Goal: Transaction & Acquisition: Purchase product/service

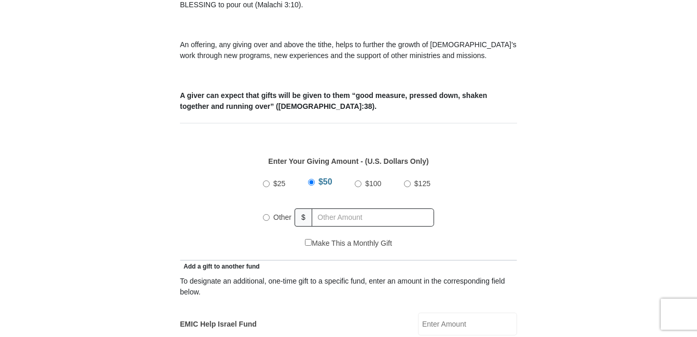
click at [270, 206] on label "Other" at bounding box center [282, 217] width 25 height 23
click at [270, 214] on input "Other" at bounding box center [266, 217] width 7 height 7
radio input "true"
click at [331, 209] on input "text" at bounding box center [374, 218] width 119 height 18
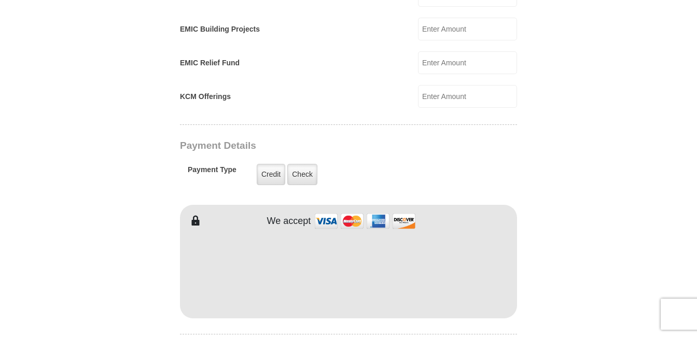
scroll to position [726, 0]
type input "174.41"
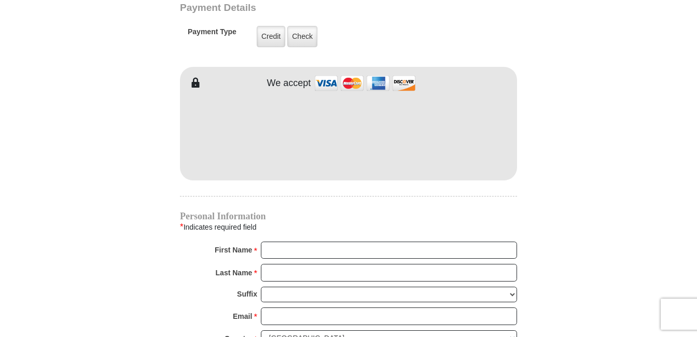
scroll to position [882, 0]
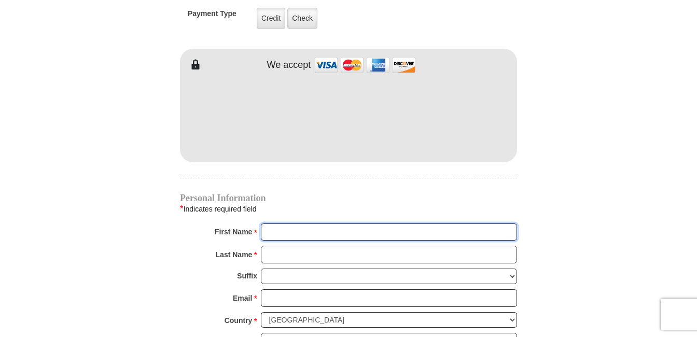
click at [282, 224] on input "First Name *" at bounding box center [389, 233] width 256 height 18
type input "[PERSON_NAME]"
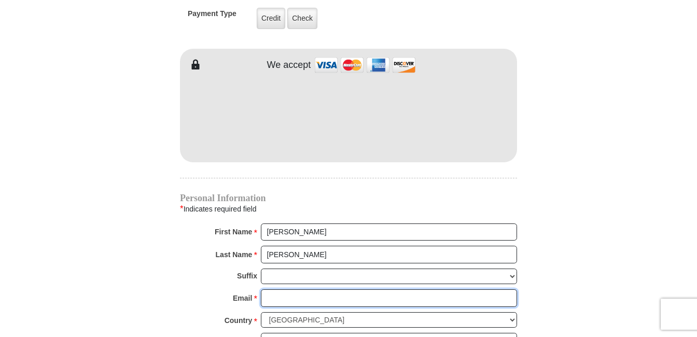
type input "[EMAIL_ADDRESS][DOMAIN_NAME]"
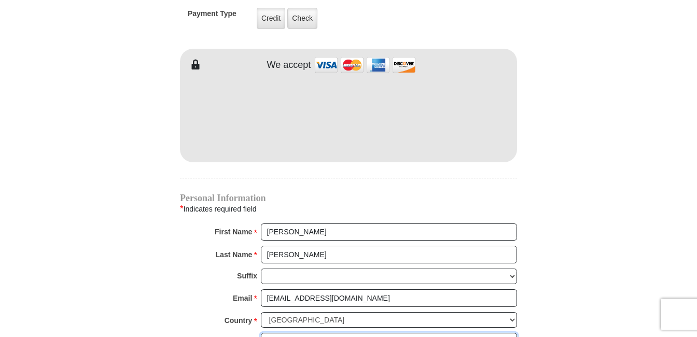
type input "[STREET_ADDRESS]"
type input "[GEOGRAPHIC_DATA], [GEOGRAPHIC_DATA]"
type input "76131"
type input "8174482555"
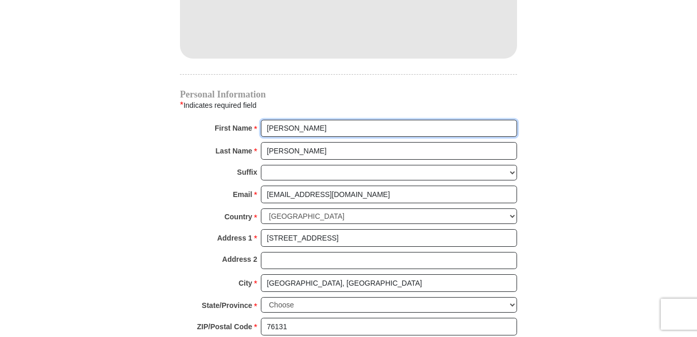
scroll to position [1038, 0]
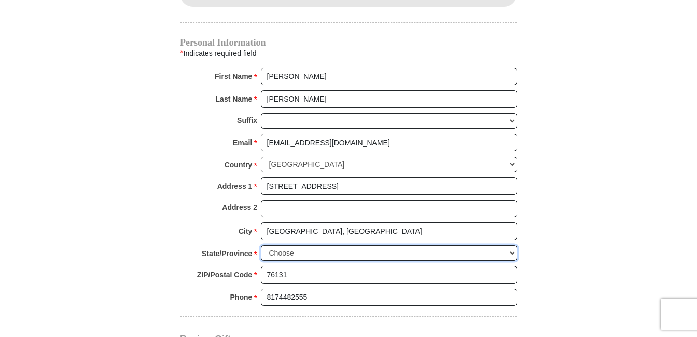
click at [283, 245] on select "Choose [US_STATE] [US_STATE] [US_STATE] [US_STATE] [US_STATE] Armed Forces Amer…" at bounding box center [389, 253] width 256 height 16
select select "[GEOGRAPHIC_DATA]"
click at [261, 245] on select "Choose [US_STATE] [US_STATE] [US_STATE] [US_STATE] [US_STATE] Armed Forces Amer…" at bounding box center [389, 253] width 256 height 16
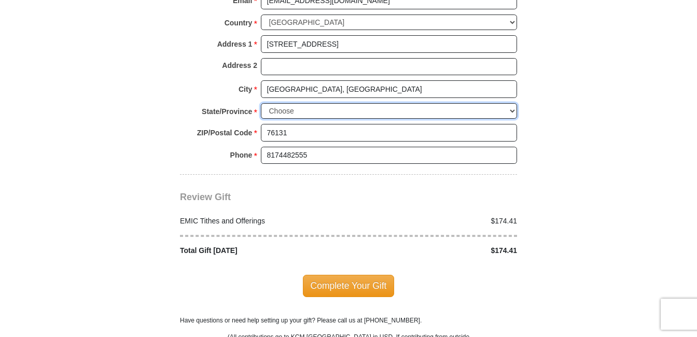
scroll to position [1193, 0]
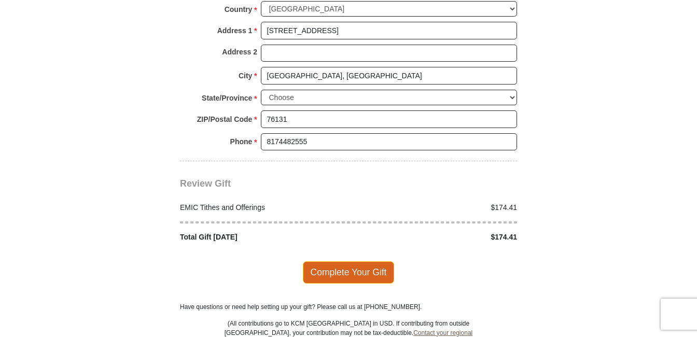
click at [357, 261] on span "Complete Your Gift" at bounding box center [349, 272] width 92 height 22
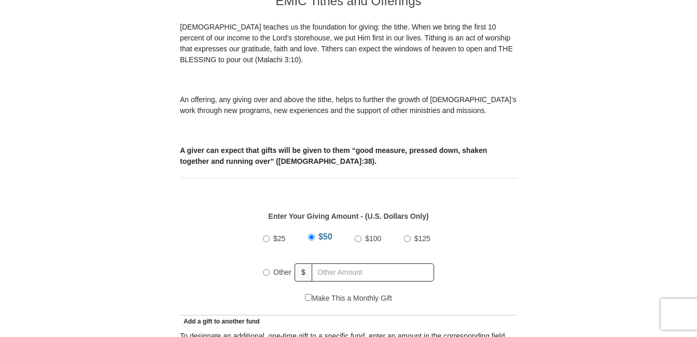
scroll to position [311, 0]
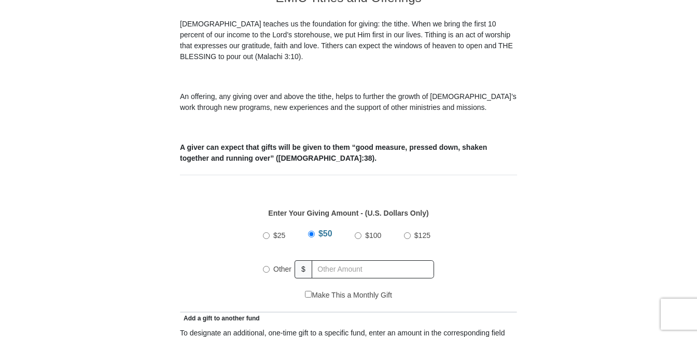
click at [279, 265] on span "Other" at bounding box center [282, 269] width 18 height 8
click at [270, 266] on input "Other" at bounding box center [266, 269] width 7 height 7
radio input "true"
click at [331, 260] on input "text" at bounding box center [374, 269] width 119 height 18
type input "2"
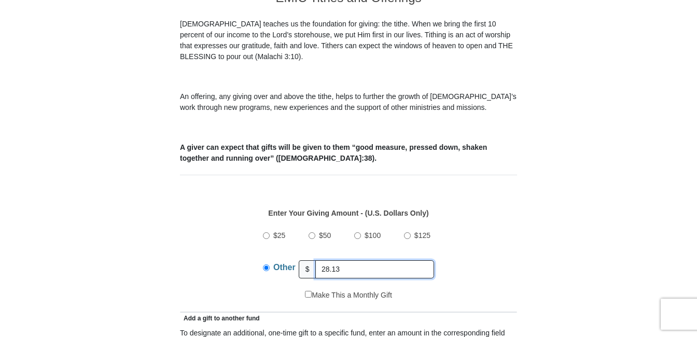
type input "28.13"
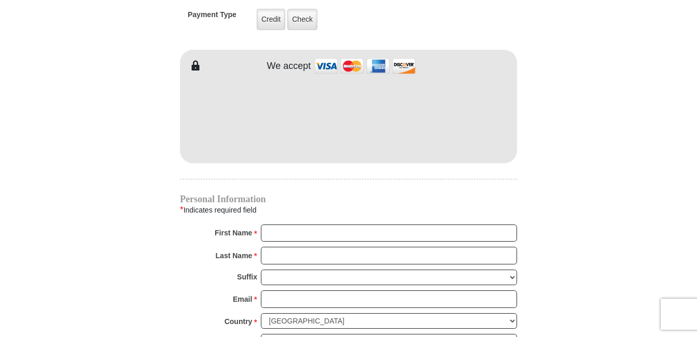
scroll to position [934, 0]
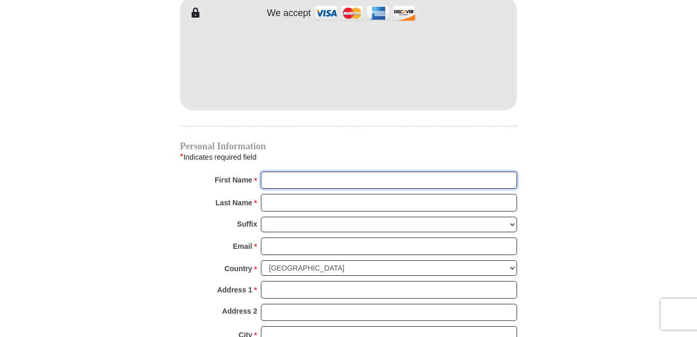
click at [288, 172] on input "First Name *" at bounding box center [389, 181] width 256 height 18
type input "Milagros"
type input "Diaz"
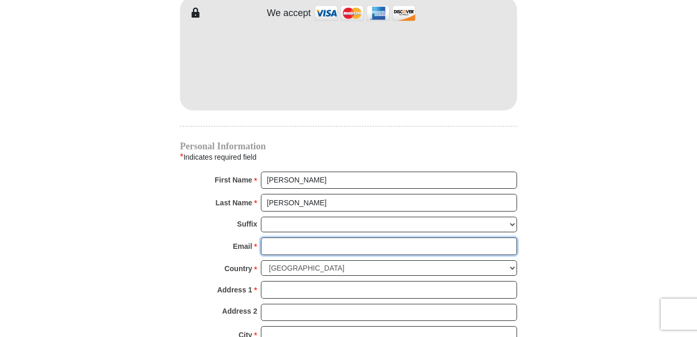
type input "[EMAIL_ADDRESS][DOMAIN_NAME]"
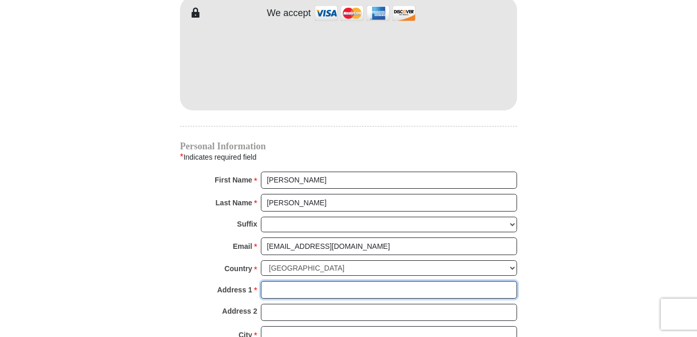
type input "8417 Cactus Flower Drive"
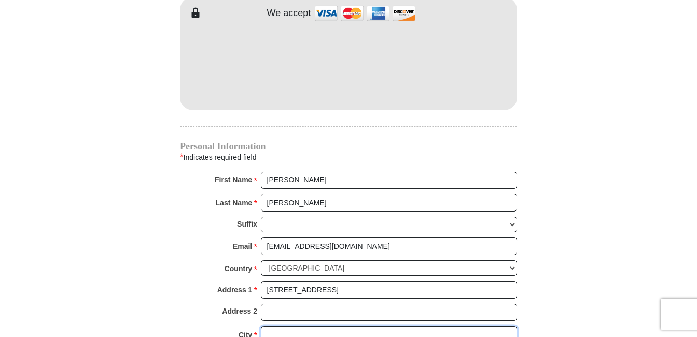
type input "Fort Worth"
select select "[GEOGRAPHIC_DATA]"
type input "76131"
type input "8174482555"
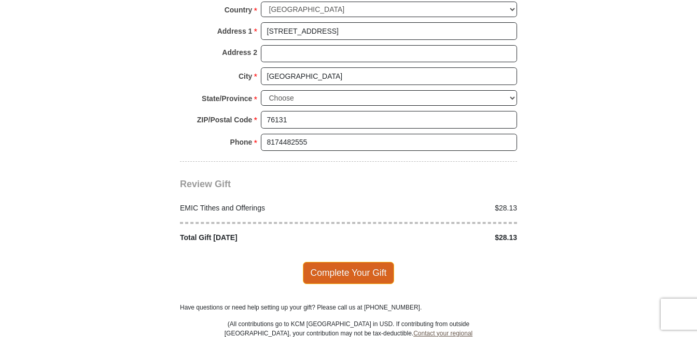
scroll to position [1193, 0]
click at [354, 261] on span "Complete Your Gift" at bounding box center [349, 272] width 92 height 22
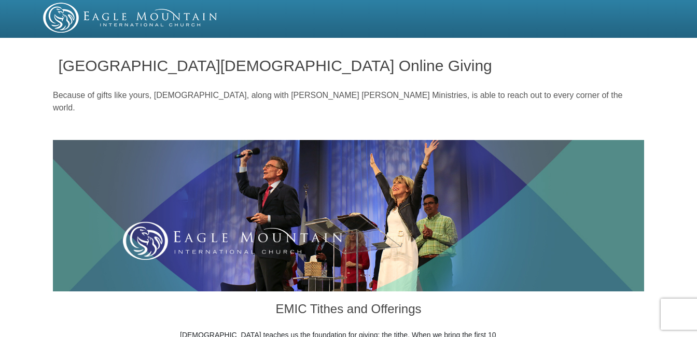
select select "[GEOGRAPHIC_DATA]"
